Goal: Information Seeking & Learning: Learn about a topic

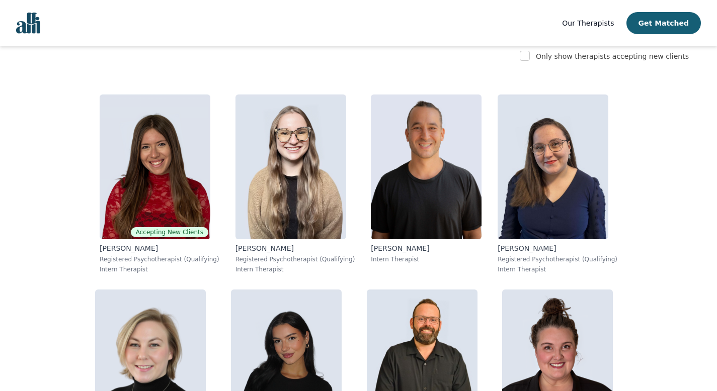
scroll to position [165, 0]
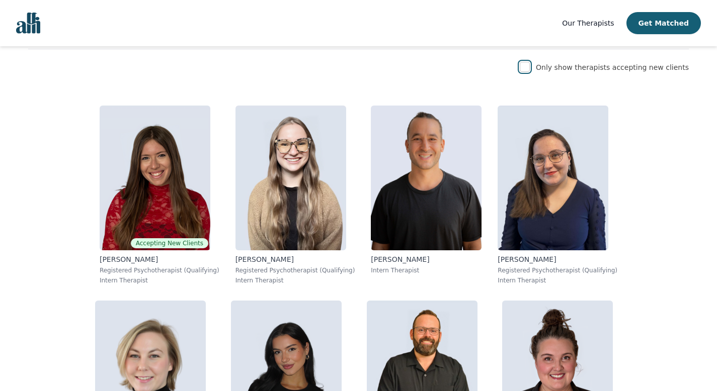
click at [530, 66] on input "checkbox" at bounding box center [525, 67] width 10 height 10
checkbox input "true"
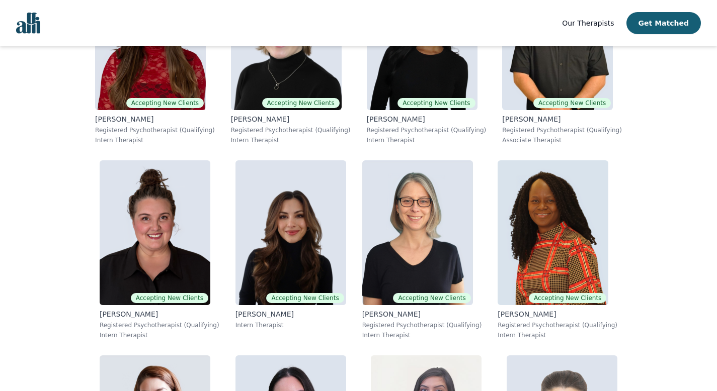
scroll to position [372, 0]
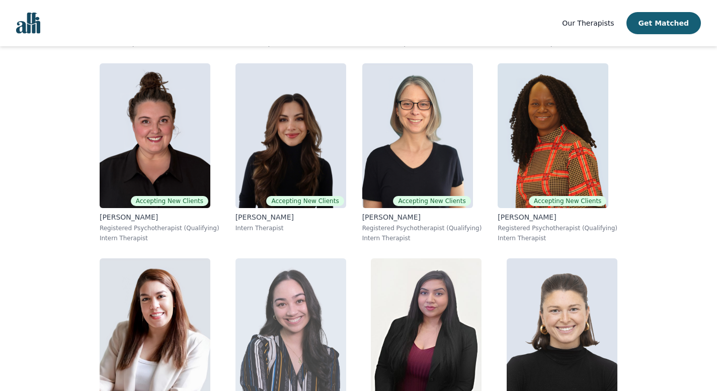
click at [346, 259] on img at bounding box center [290, 331] width 111 height 145
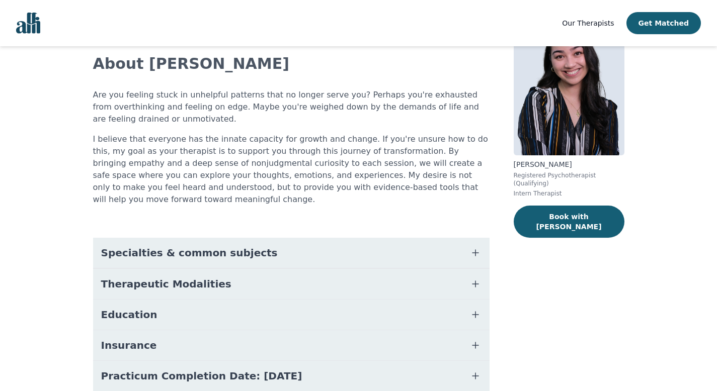
scroll to position [127, 0]
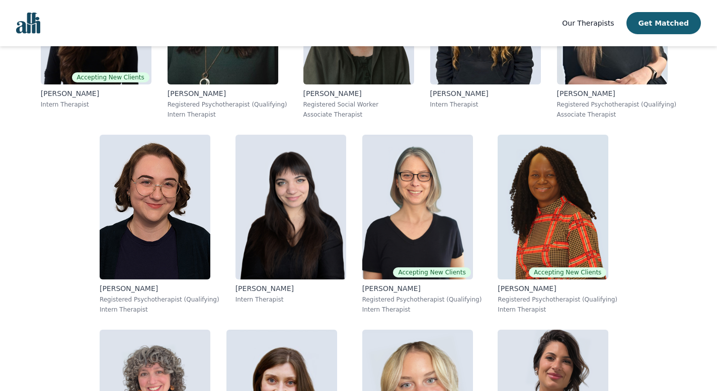
scroll to position [798, 0]
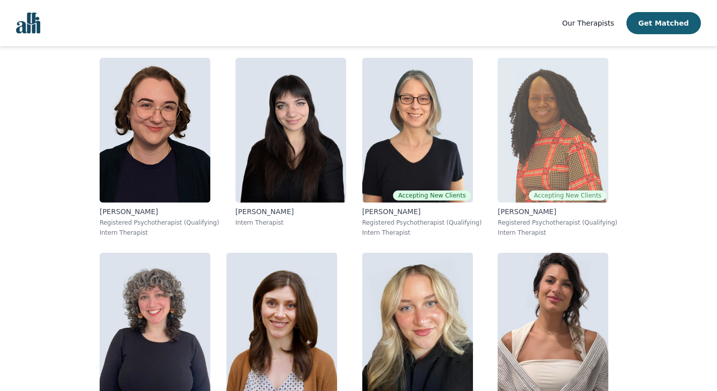
click at [498, 156] on img at bounding box center [553, 130] width 111 height 145
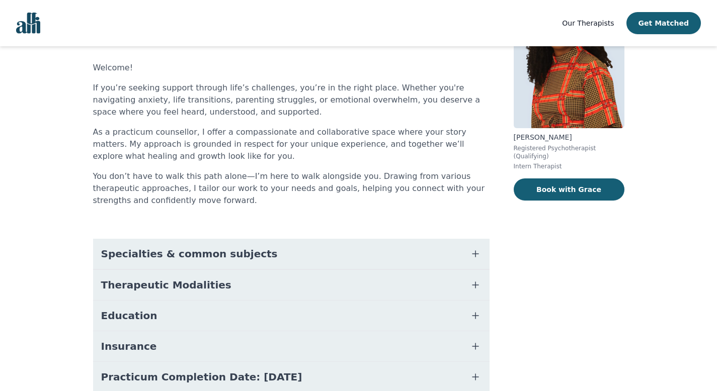
scroll to position [88, 0]
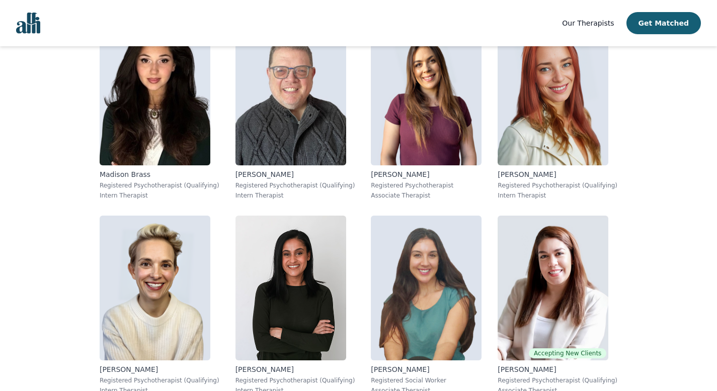
scroll to position [1261, 0]
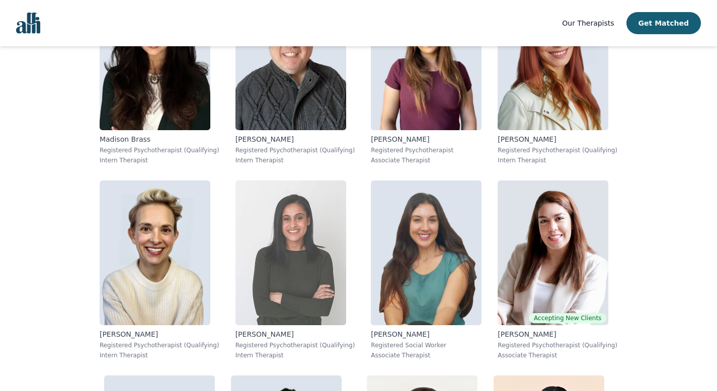
click at [253, 181] on img at bounding box center [290, 253] width 111 height 145
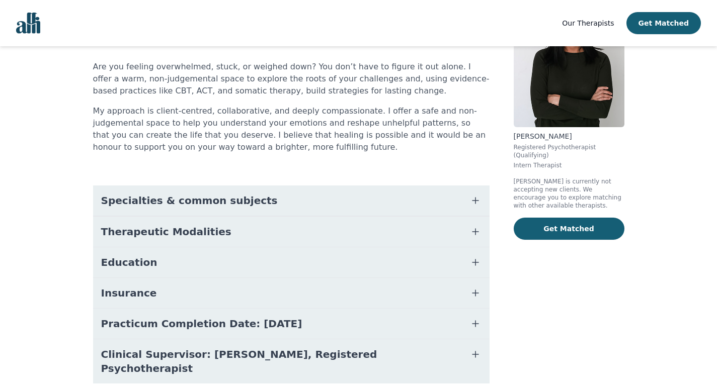
scroll to position [115, 0]
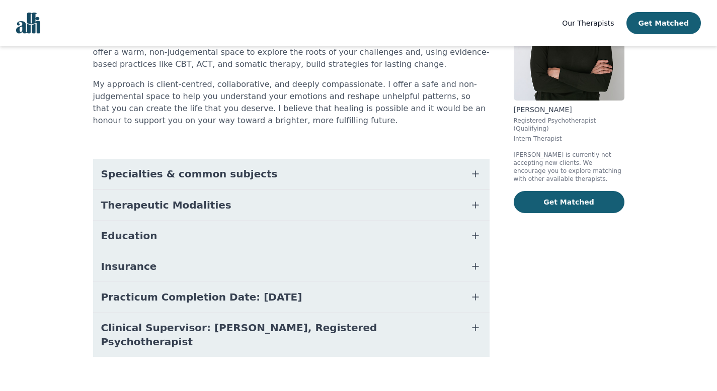
click at [247, 171] on button "Specialties & common subjects" at bounding box center [291, 174] width 396 height 30
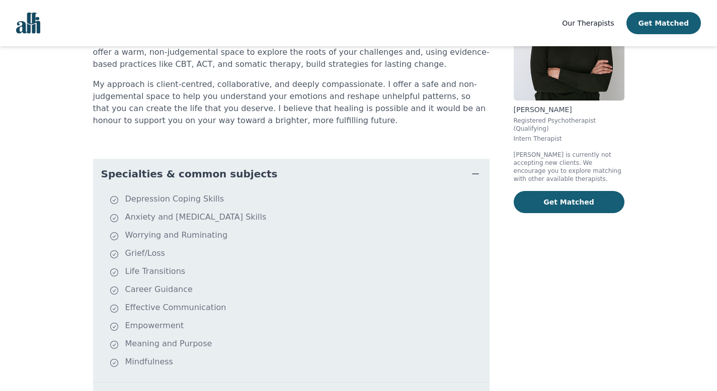
click at [247, 171] on button "Specialties & common subjects" at bounding box center [291, 174] width 396 height 30
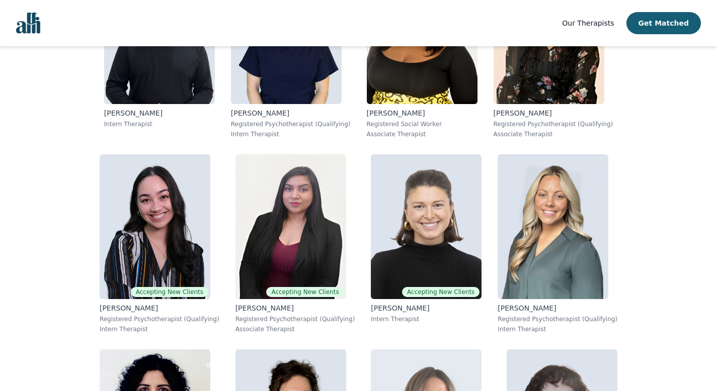
scroll to position [1610, 0]
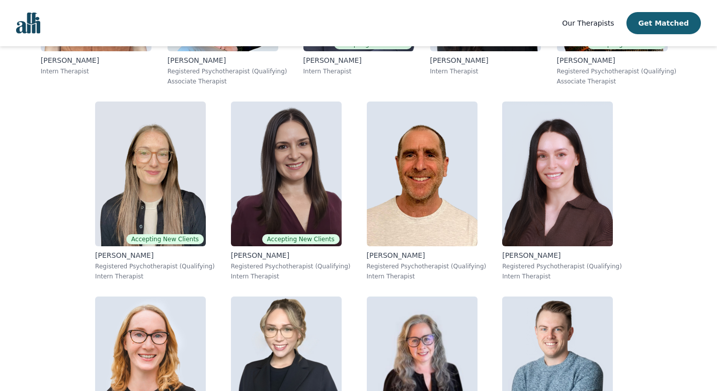
scroll to position [2567, 0]
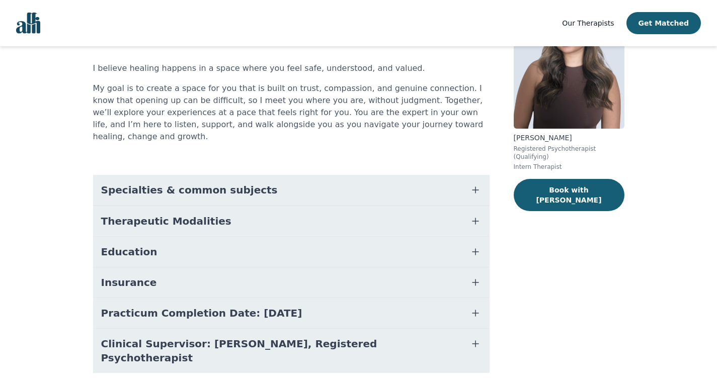
scroll to position [91, 0]
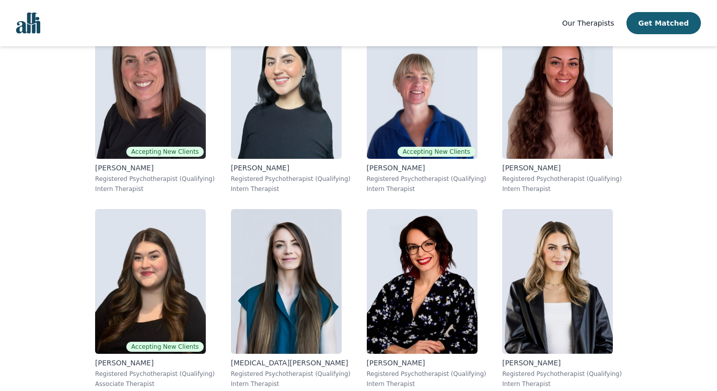
scroll to position [4509, 0]
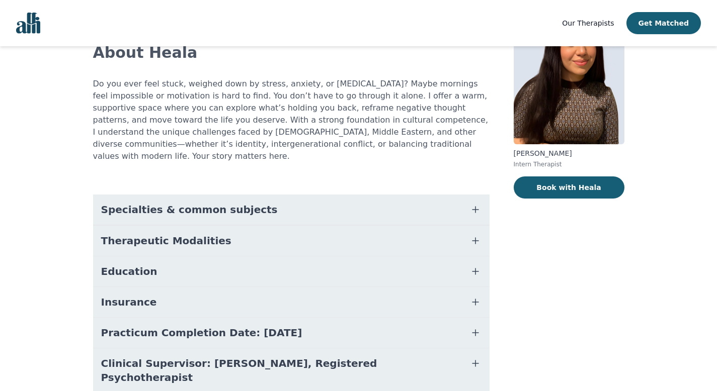
scroll to position [95, 0]
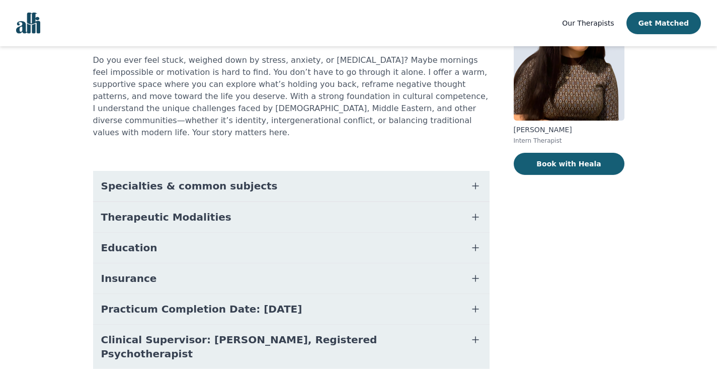
click at [268, 183] on button "Specialties & common subjects" at bounding box center [291, 186] width 396 height 30
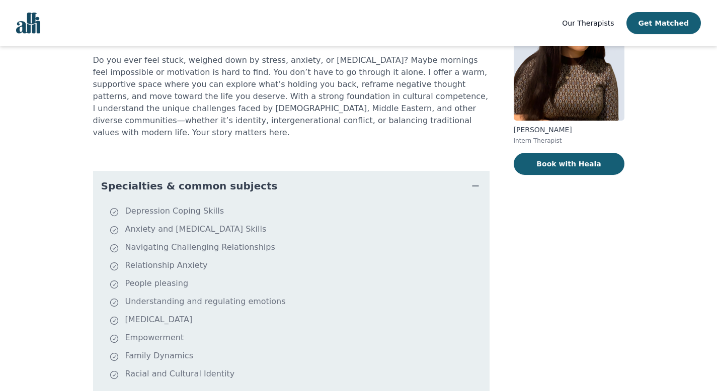
click at [272, 179] on button "Specialties & common subjects" at bounding box center [291, 186] width 396 height 30
